Goal: Navigation & Orientation: Find specific page/section

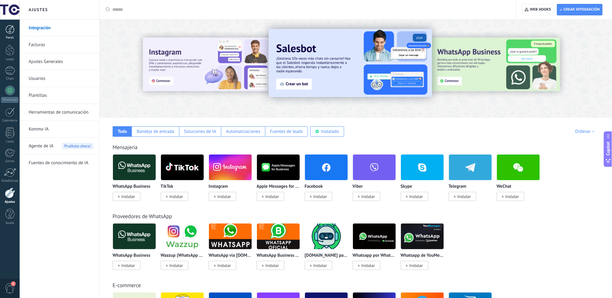
click at [12, 34] on link "Panel" at bounding box center [10, 32] width 20 height 15
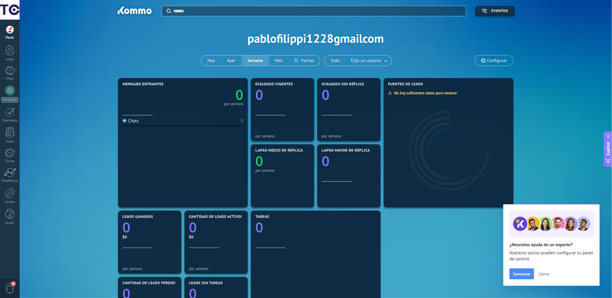
click at [543, 272] on button "Cerrar" at bounding box center [544, 274] width 16 height 9
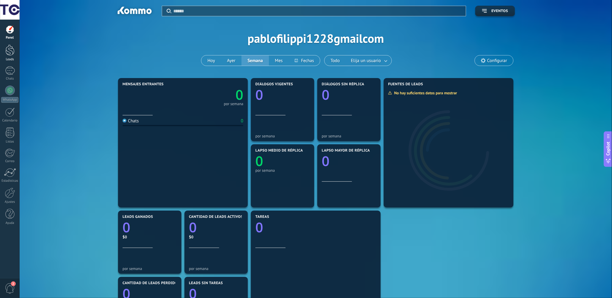
click at [14, 51] on div at bounding box center [9, 50] width 9 height 11
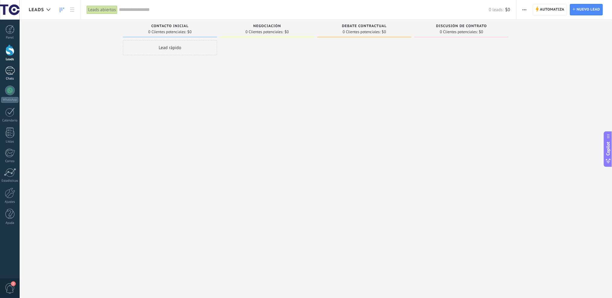
click at [11, 74] on div at bounding box center [10, 70] width 10 height 9
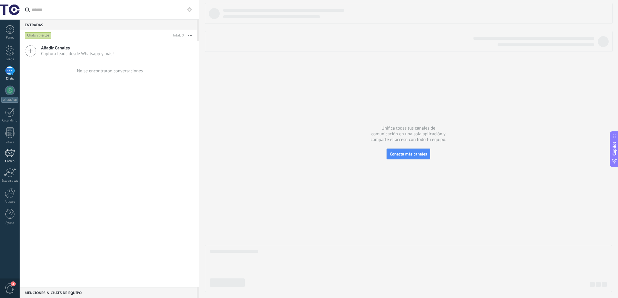
click at [8, 157] on div at bounding box center [10, 153] width 10 height 9
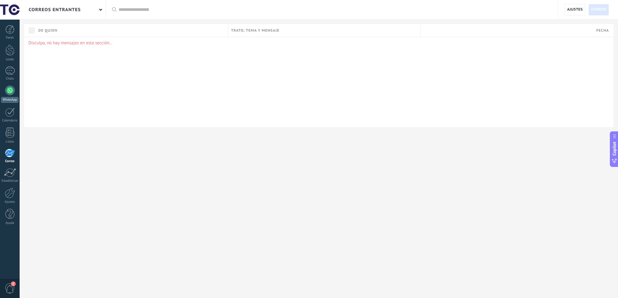
click at [9, 89] on div at bounding box center [10, 91] width 10 height 10
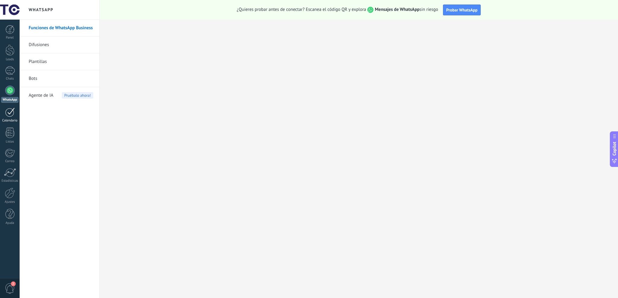
click at [9, 113] on div at bounding box center [10, 112] width 10 height 9
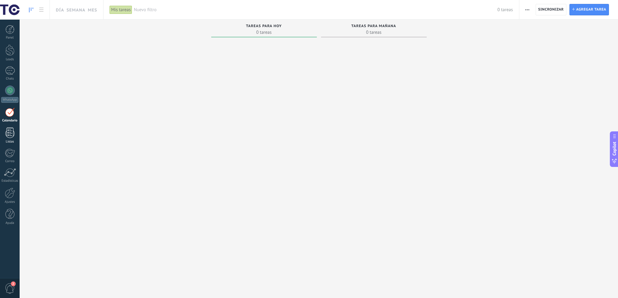
click at [14, 138] on div at bounding box center [9, 133] width 9 height 11
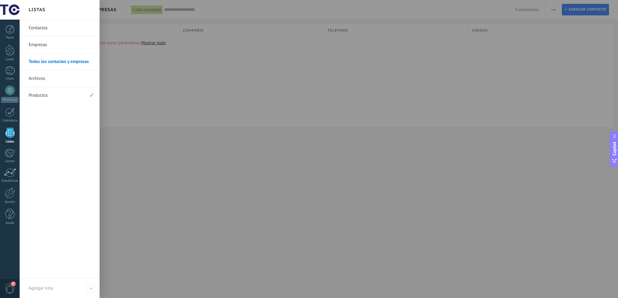
click at [47, 25] on link "Contactos" at bounding box center [61, 28] width 65 height 17
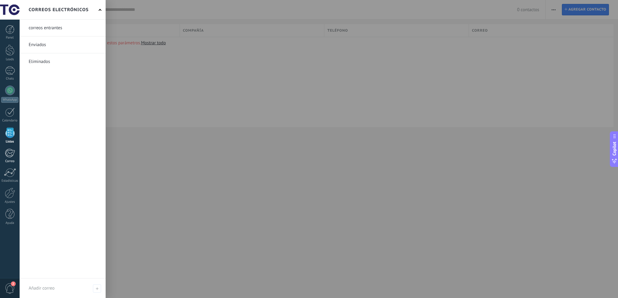
click at [12, 157] on div at bounding box center [10, 153] width 10 height 9
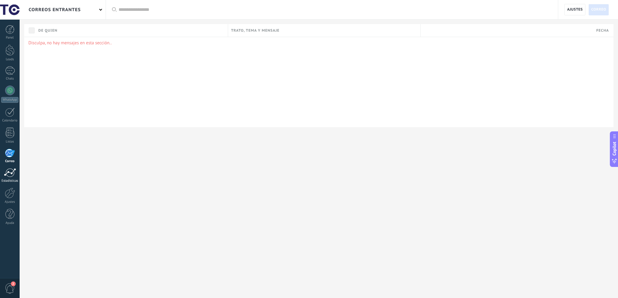
click at [13, 174] on div at bounding box center [10, 172] width 12 height 9
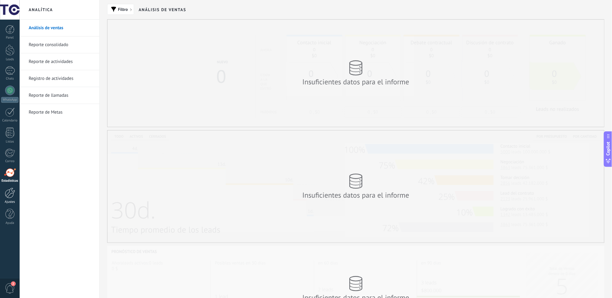
click at [10, 190] on div at bounding box center [10, 193] width 10 height 11
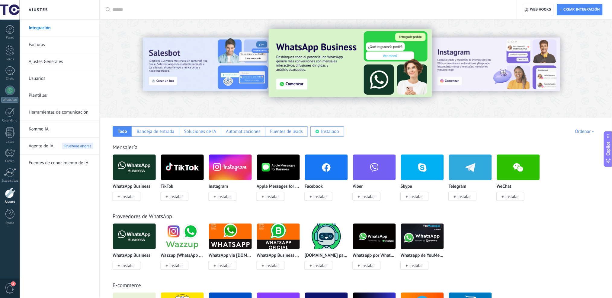
scroll to position [67, 0]
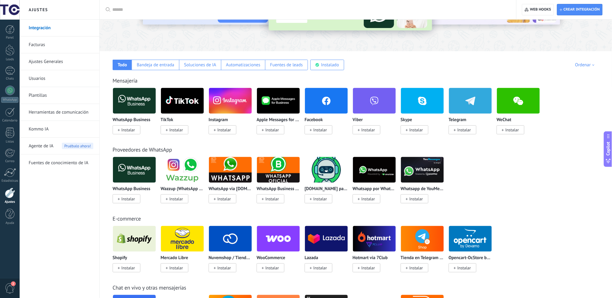
click at [49, 147] on span "Agente de IA" at bounding box center [41, 146] width 25 height 17
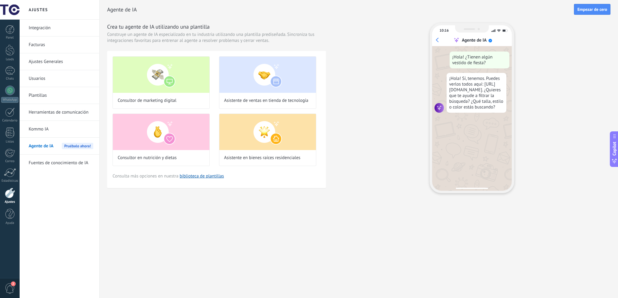
click at [56, 28] on link "Integración" at bounding box center [61, 28] width 65 height 17
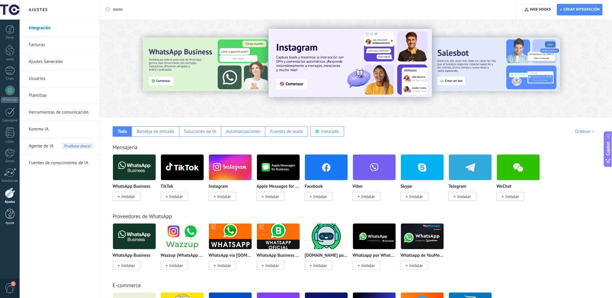
click at [9, 214] on div at bounding box center [9, 214] width 9 height 11
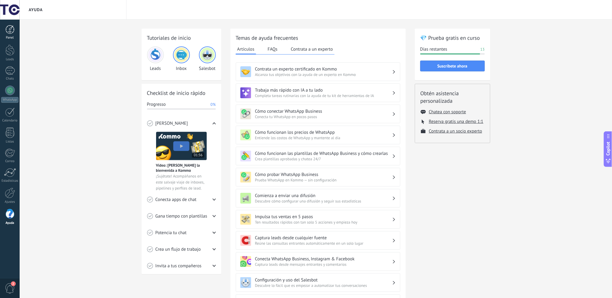
click at [11, 32] on div at bounding box center [9, 29] width 9 height 9
